Goal: Transaction & Acquisition: Obtain resource

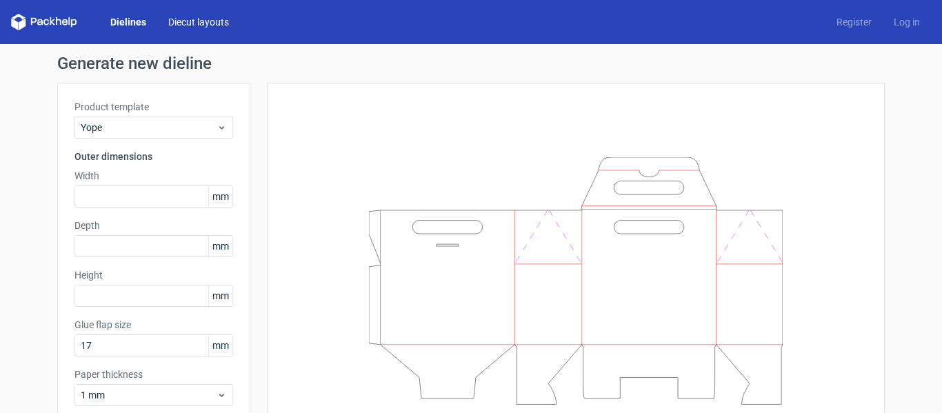
click at [198, 22] on link "Diecut layouts" at bounding box center [198, 22] width 83 height 14
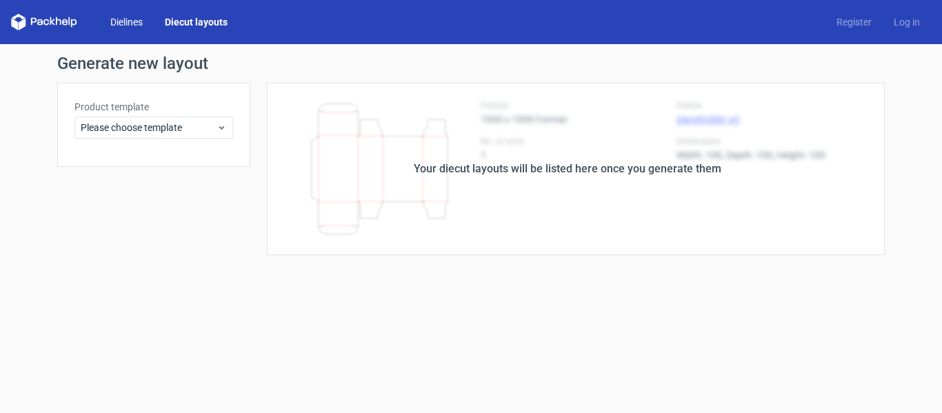
click at [121, 18] on link "Dielines" at bounding box center [126, 22] width 54 height 14
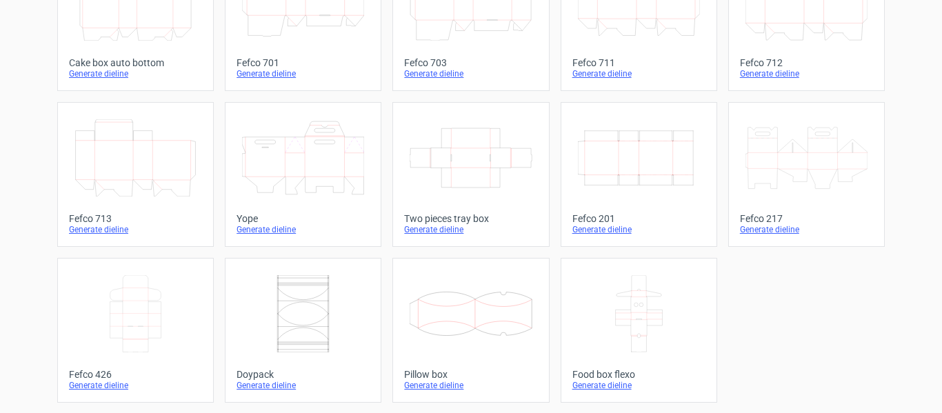
scroll to position [449, 0]
click at [763, 157] on icon at bounding box center [806, 157] width 122 height 77
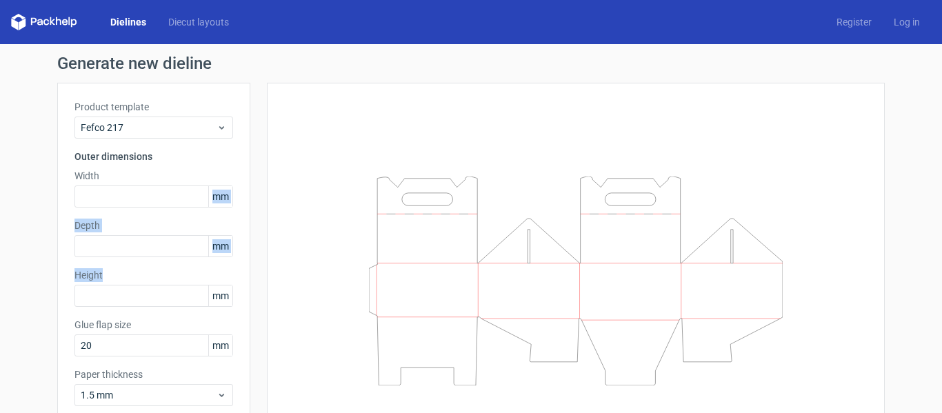
click at [104, 271] on div "Product template Fefco 217 Outer dimensions Width mm Depth mm Height mm Glue fl…" at bounding box center [153, 259] width 193 height 352
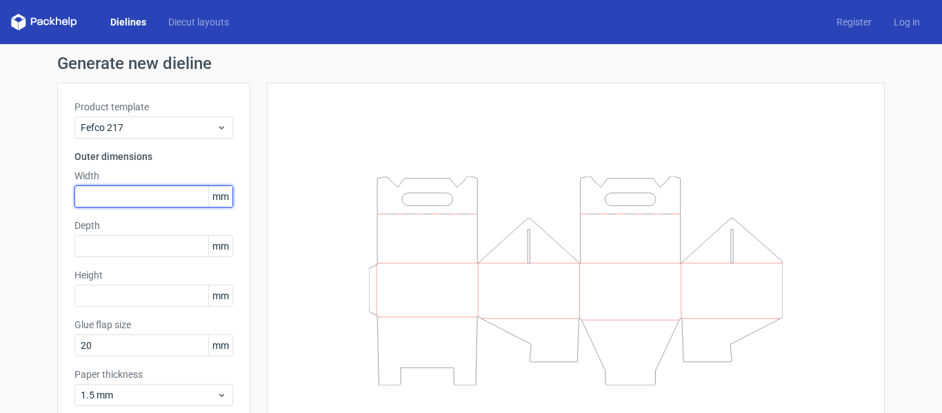
click at [147, 202] on input "text" at bounding box center [153, 196] width 159 height 22
type input "203"
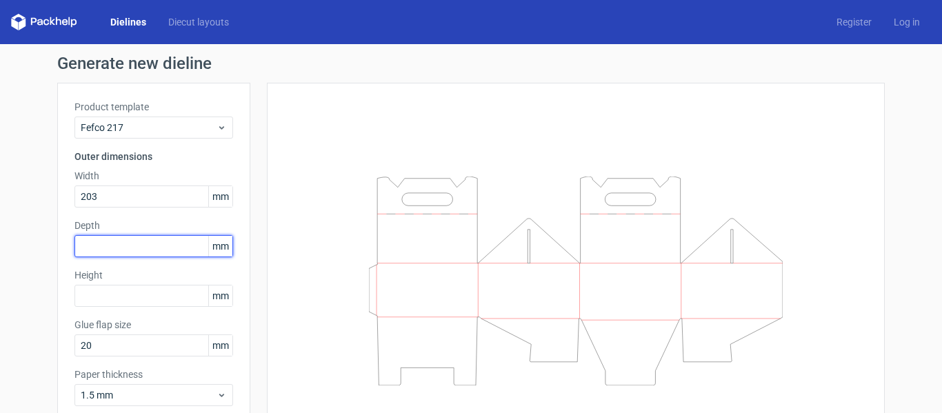
click at [137, 245] on input "text" at bounding box center [153, 246] width 159 height 22
type input "153"
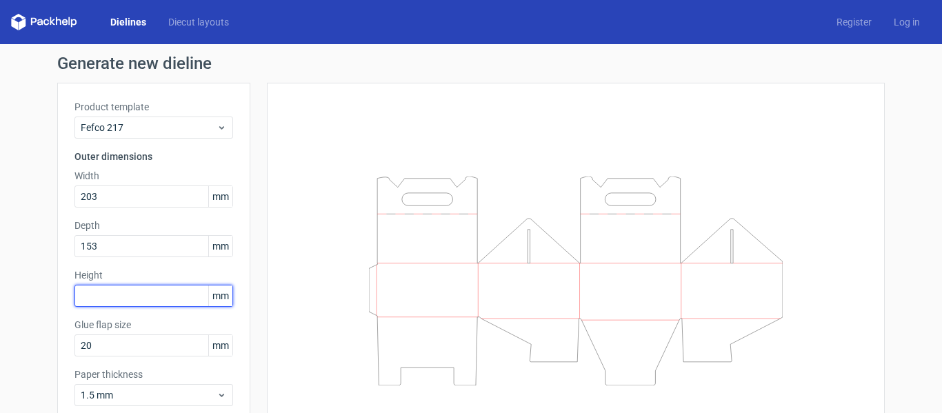
click at [128, 290] on input "text" at bounding box center [153, 296] width 159 height 22
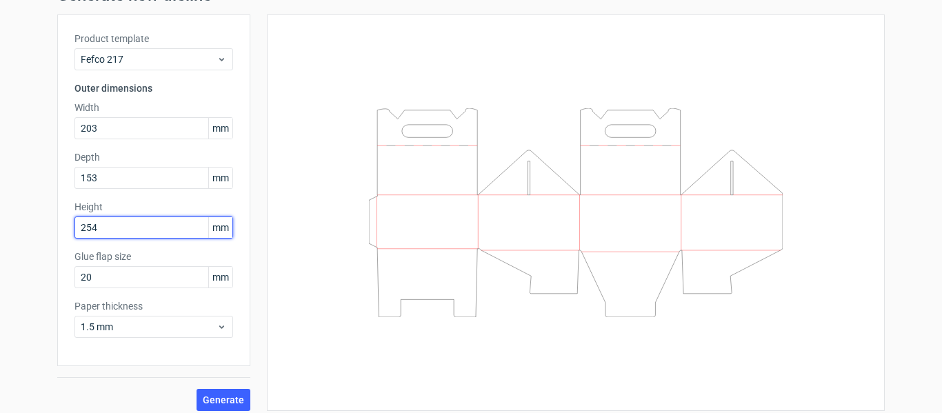
scroll to position [77, 0]
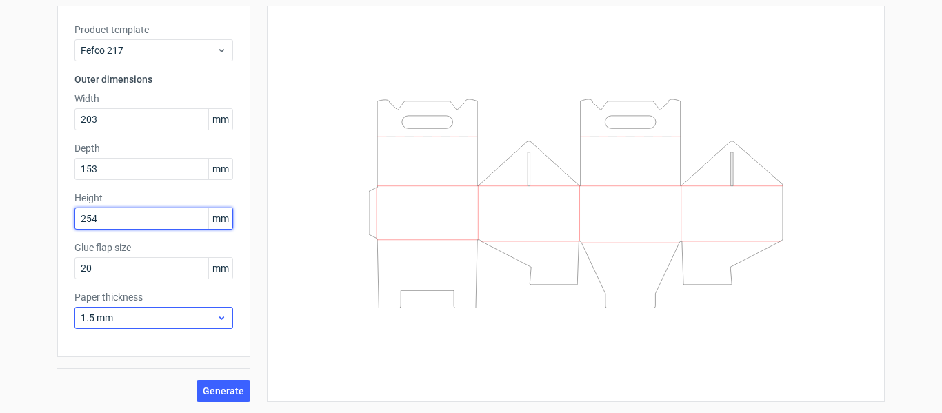
type input "254"
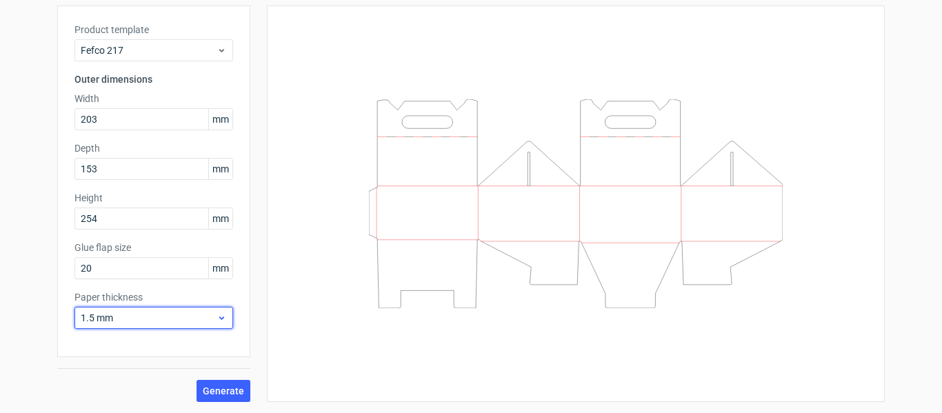
click at [109, 322] on span "1.5 mm" at bounding box center [149, 318] width 136 height 14
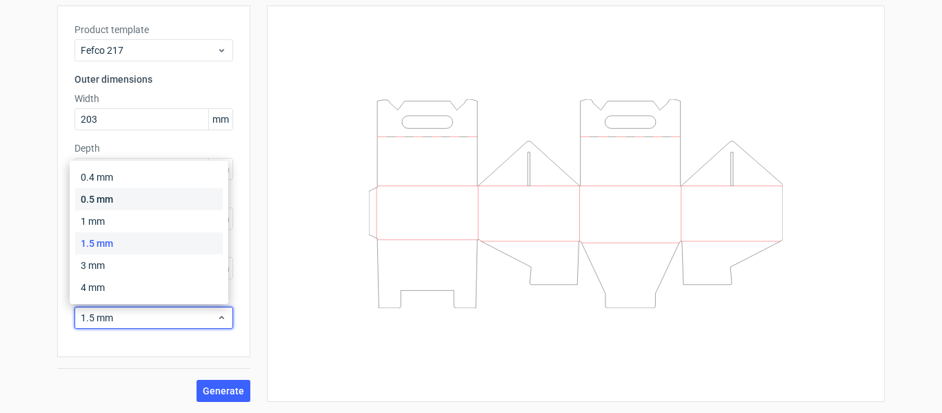
click at [106, 196] on div "0.5 mm" at bounding box center [149, 199] width 148 height 22
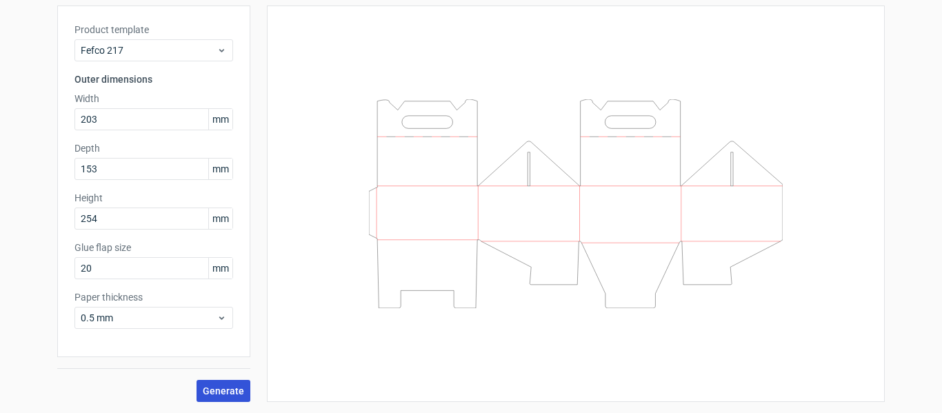
click at [225, 393] on span "Generate" at bounding box center [223, 391] width 41 height 10
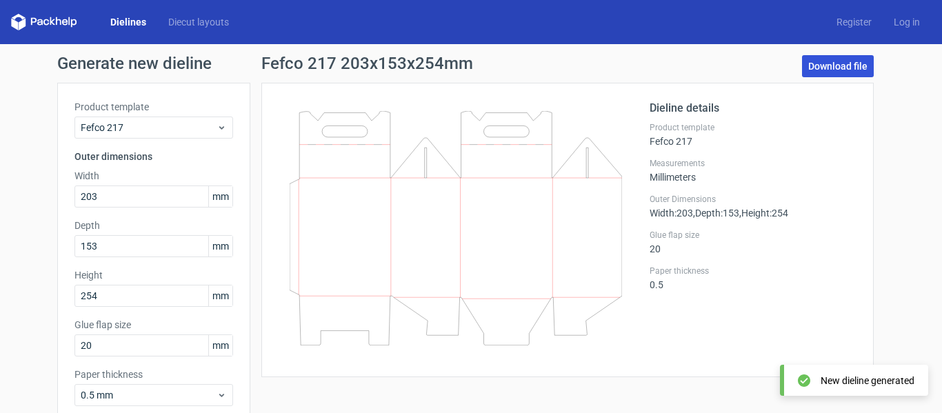
click at [821, 63] on link "Download file" at bounding box center [838, 66] width 72 height 22
